Goal: Task Accomplishment & Management: Manage account settings

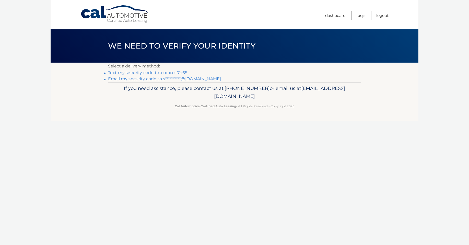
click at [176, 73] on link "Text my security code to xxx-xxx-7465" at bounding box center [147, 72] width 79 height 5
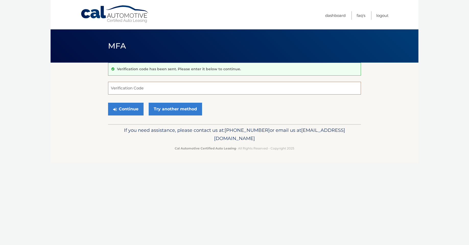
click at [152, 87] on input "Verification Code" at bounding box center [234, 88] width 253 height 13
type input "974884"
click at [108, 103] on button "Continue" at bounding box center [126, 109] width 36 height 13
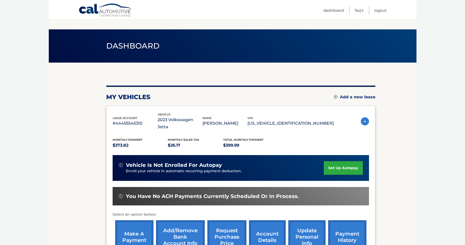
scroll to position [65, 0]
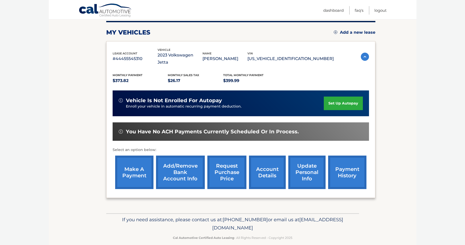
click at [152, 177] on link "make a payment" at bounding box center [134, 172] width 38 height 33
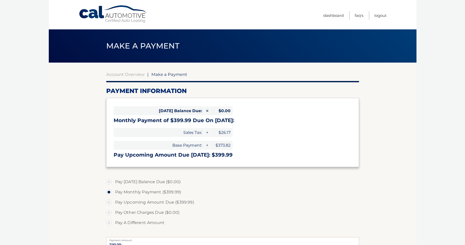
select select "NDAwZDJlODctYTZiZi00MDgzLTg0MjMtYzgzZDc1NzY2NGEw"
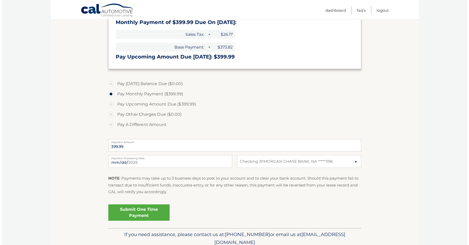
scroll to position [102, 0]
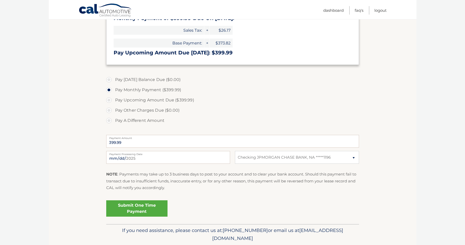
click at [127, 207] on link "Submit One Time Payment" at bounding box center [136, 208] width 61 height 16
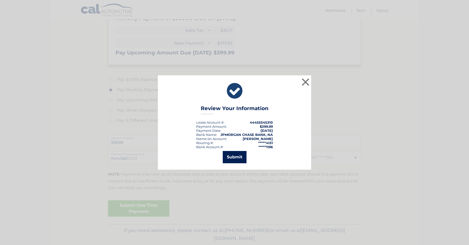
click at [233, 157] on button "Submit" at bounding box center [235, 157] width 24 height 12
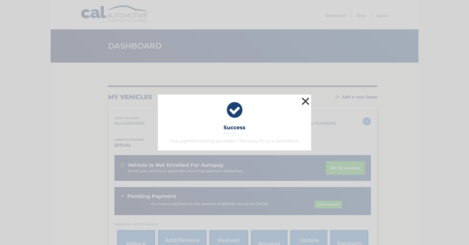
click at [303, 105] on button "×" at bounding box center [305, 101] width 10 height 10
